Goal: Task Accomplishment & Management: Complete application form

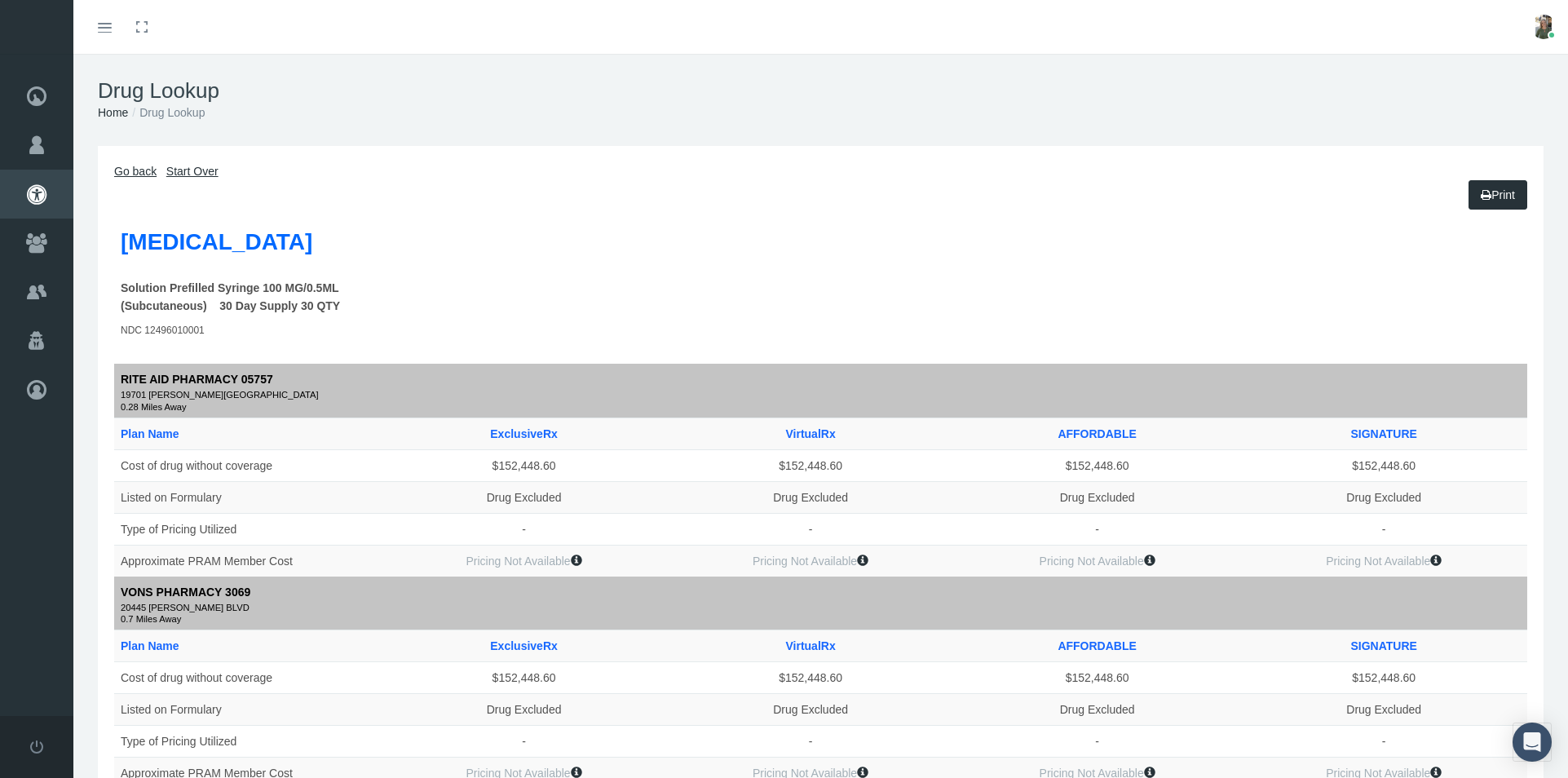
scroll to position [724, 0]
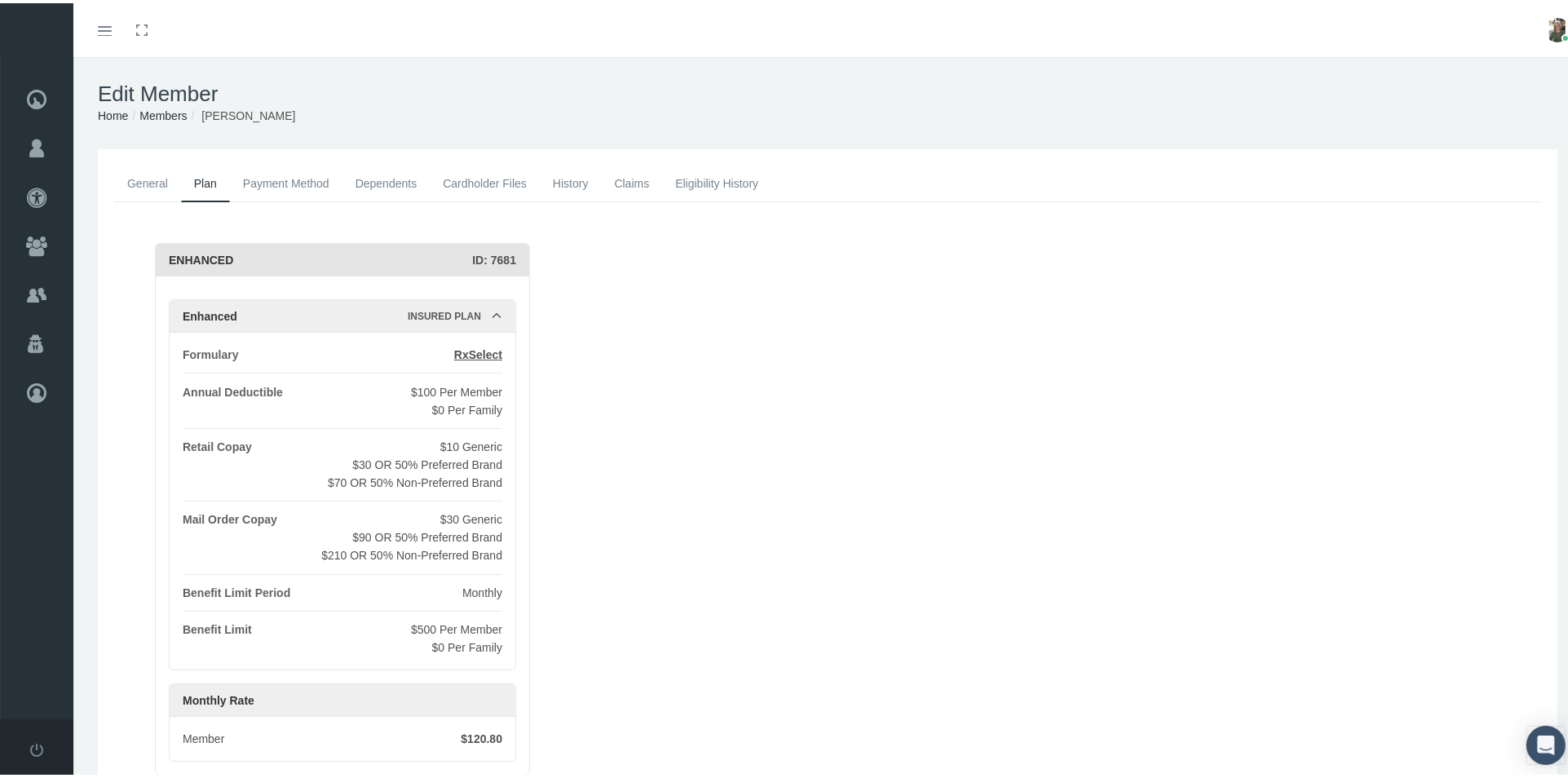
click at [154, 172] on link "General" at bounding box center [148, 180] width 67 height 36
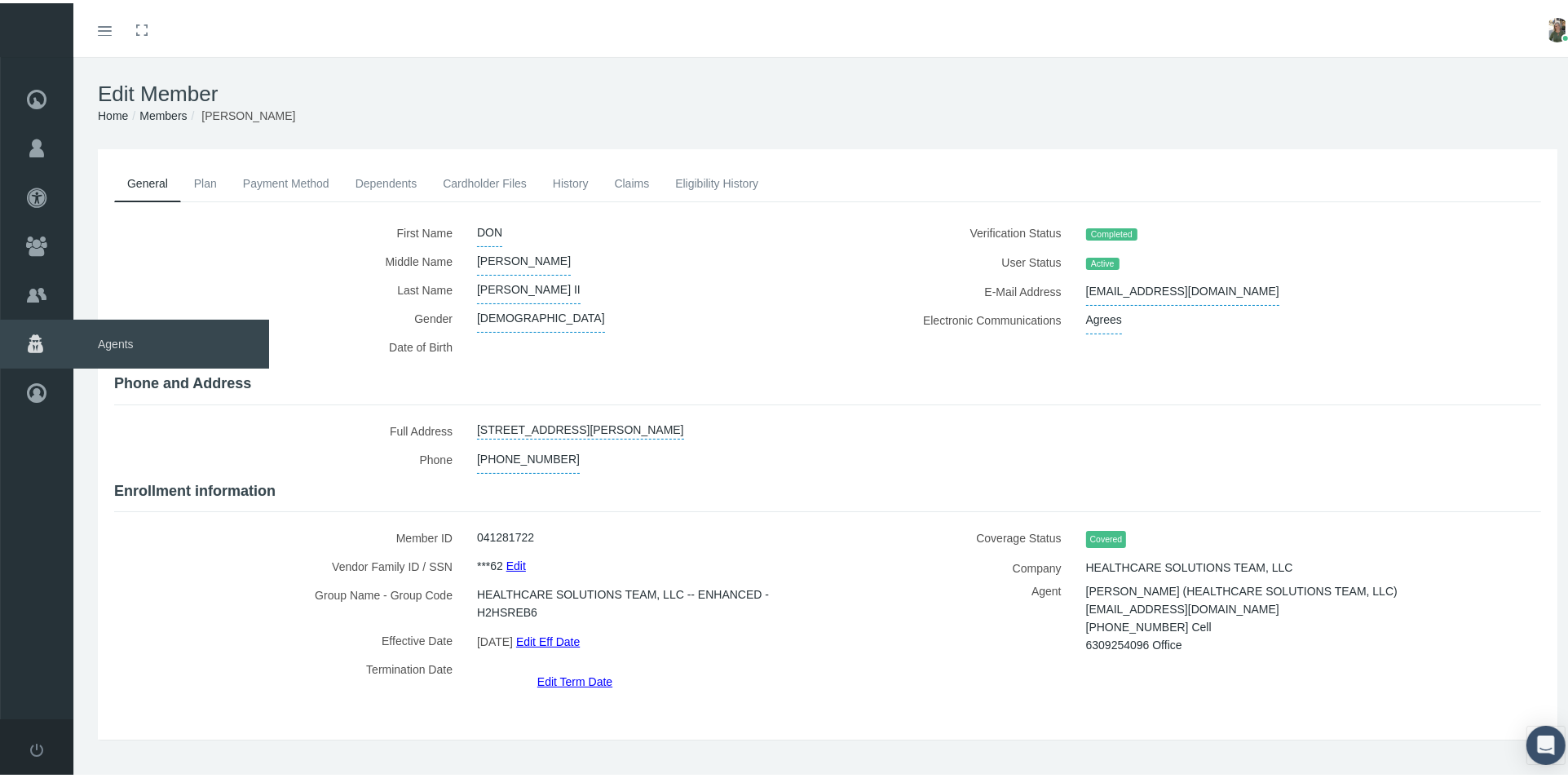
click at [115, 336] on span "Agents" at bounding box center [171, 341] width 195 height 49
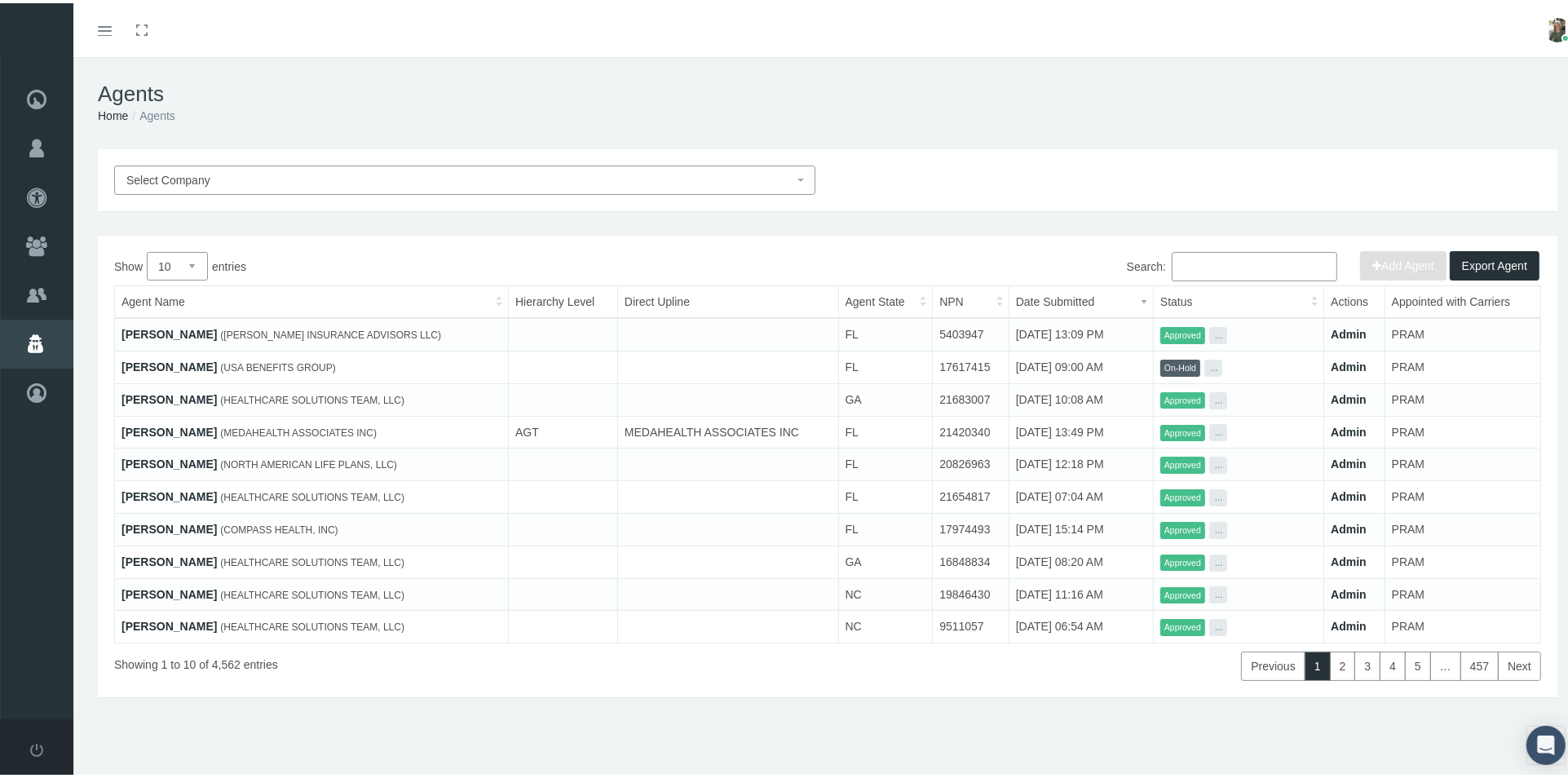
drag, startPoint x: 0, startPoint y: 0, endPoint x: 1236, endPoint y: 266, distance: 1264.3
click at [1236, 266] on input "Search:" at bounding box center [1254, 263] width 166 height 30
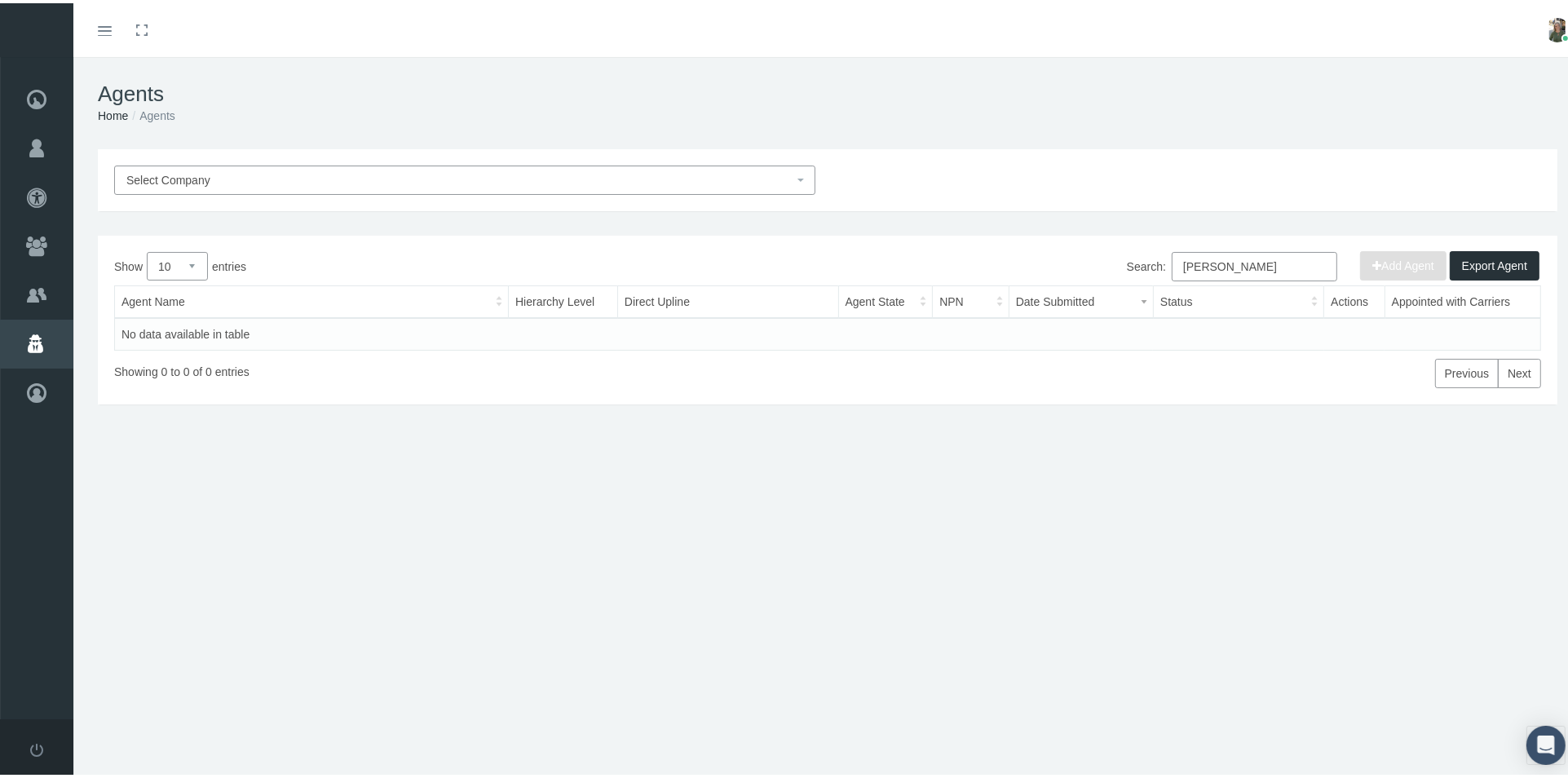
type input "[PERSON_NAME]"
click at [624, 177] on span "Select Company" at bounding box center [460, 176] width 667 height 18
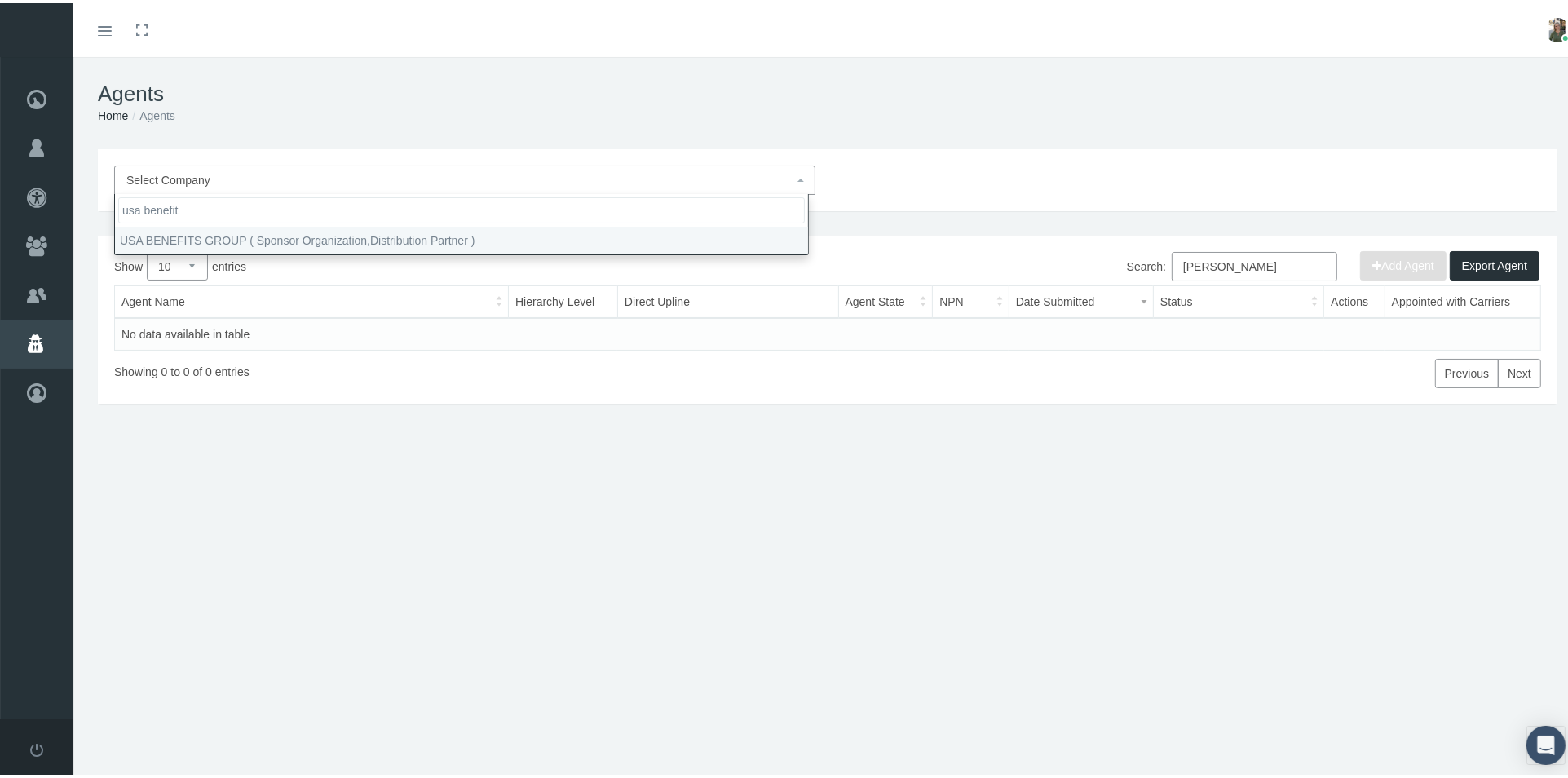
type input "usa benefit"
select select "7668"
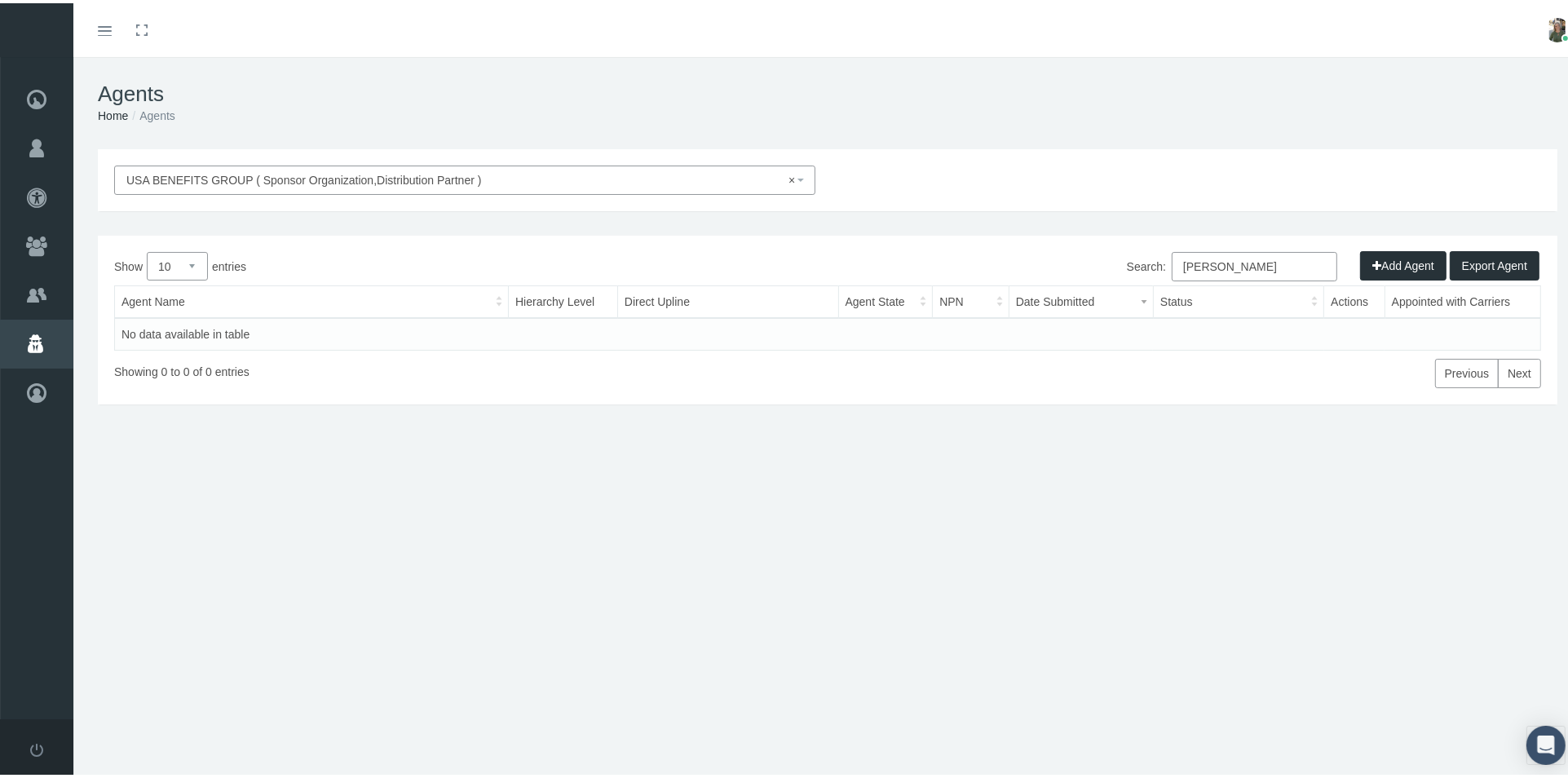
click at [1361, 265] on button "Add Agent" at bounding box center [1403, 262] width 87 height 30
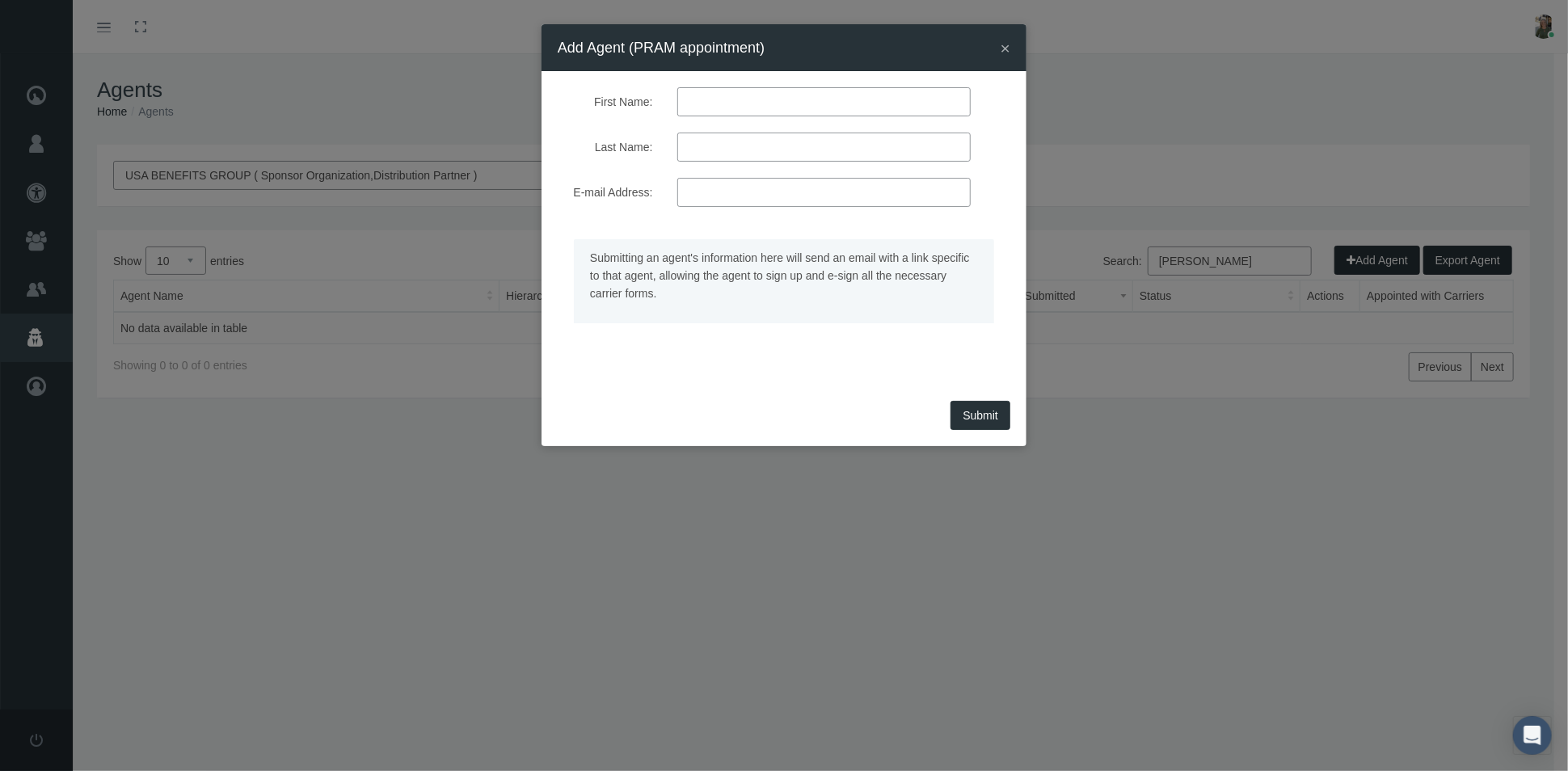
click at [787, 107] on input "First Name:" at bounding box center [824, 102] width 293 height 30
type input "paul"
type input "bopp"
click at [743, 196] on input "E-mail Address:" at bounding box center [824, 193] width 293 height 30
type input "paul@boppfinancialsolutions.com"
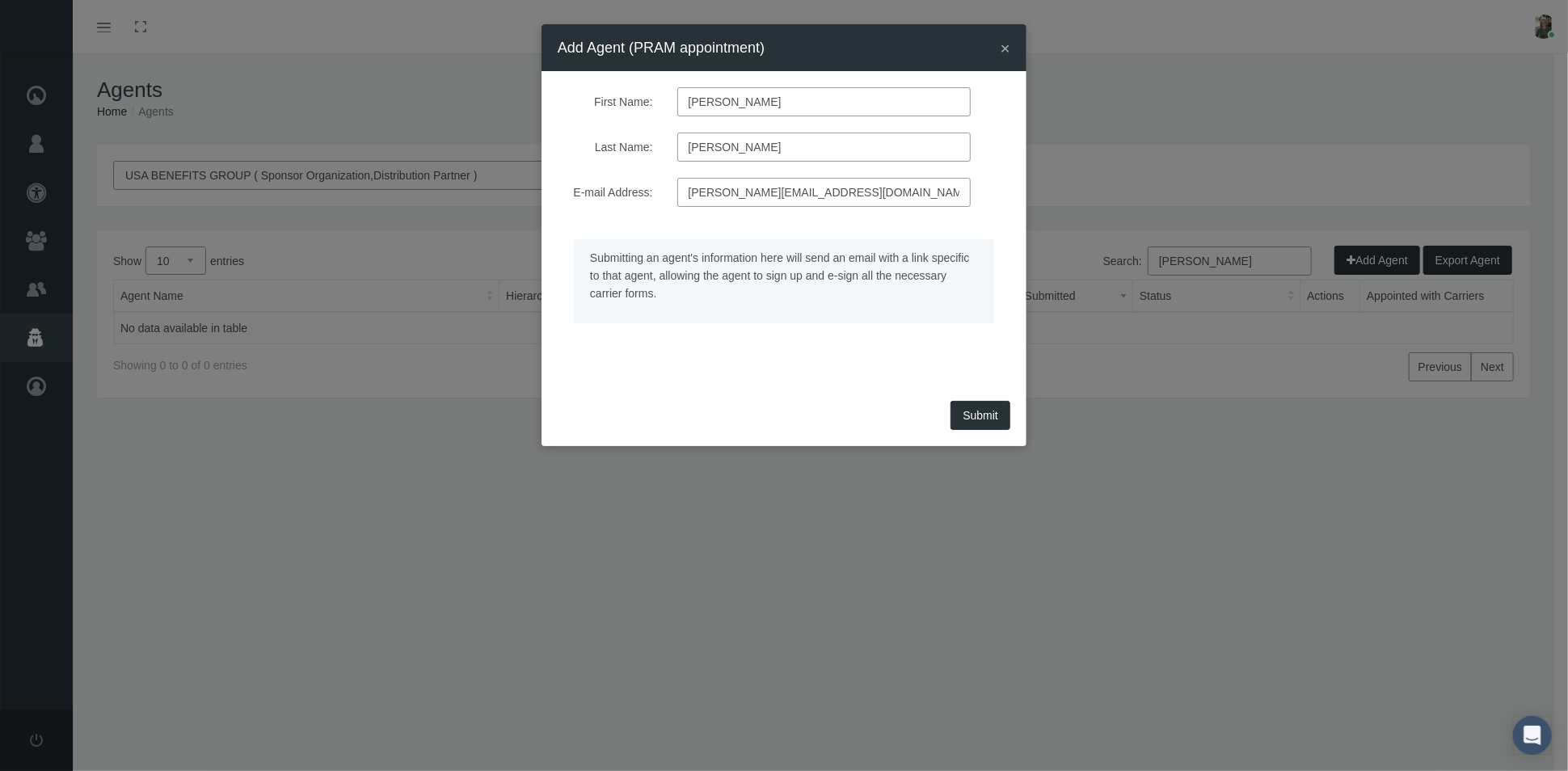
click at [974, 419] on span "Submit" at bounding box center [980, 415] width 36 height 13
